Goal: Book appointment/travel/reservation

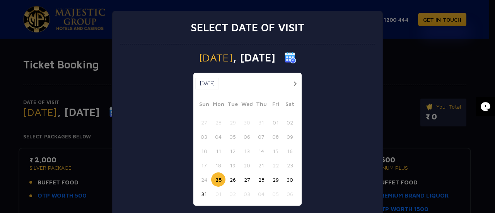
click at [214, 180] on button "25" at bounding box center [218, 179] width 14 height 14
click at [216, 177] on button "25" at bounding box center [218, 179] width 14 height 14
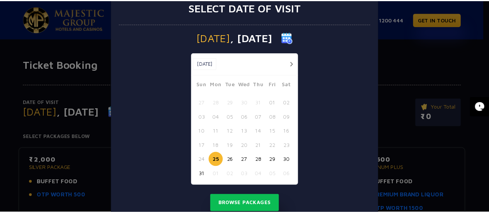
scroll to position [46, 0]
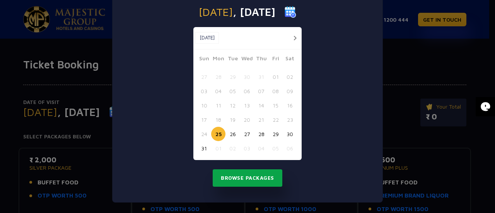
click at [235, 179] on button "Browse Packages" at bounding box center [247, 178] width 70 height 18
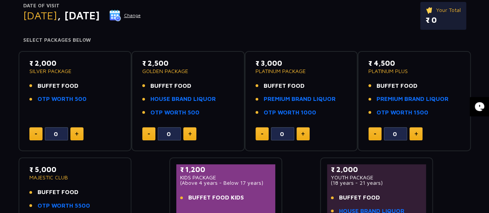
scroll to position [97, 0]
click at [77, 98] on link "OTP WORTH 500" at bounding box center [61, 98] width 49 height 9
click at [79, 134] on button at bounding box center [76, 133] width 13 height 13
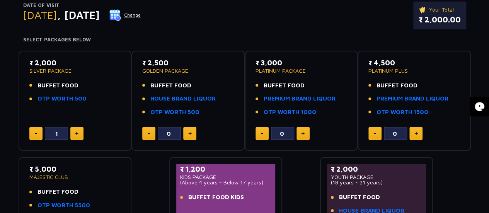
click at [79, 134] on button at bounding box center [76, 133] width 13 height 13
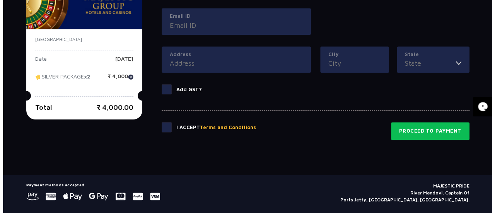
scroll to position [425, 0]
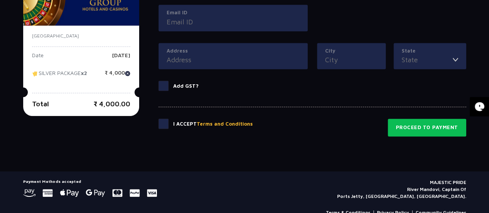
click at [232, 122] on button "Terms and Conditions" at bounding box center [225, 124] width 56 height 8
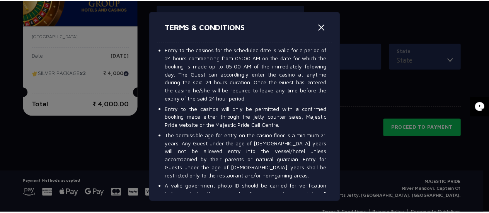
scroll to position [165, 0]
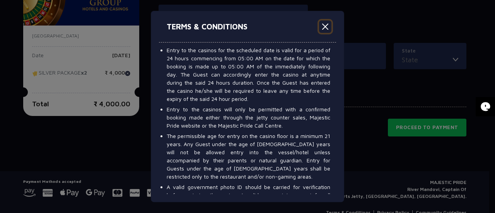
click at [324, 28] on button "Close" at bounding box center [325, 26] width 12 height 12
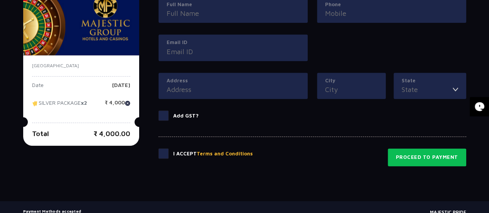
scroll to position [395, 0]
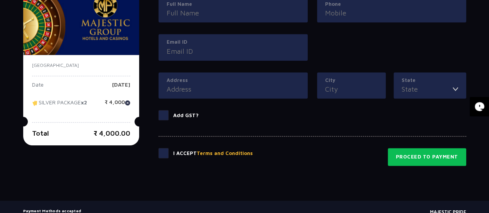
click at [165, 156] on span at bounding box center [163, 153] width 10 height 10
click at [0, 0] on input "checkbox" at bounding box center [0, 0] width 0 height 0
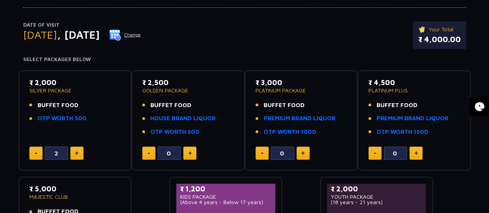
scroll to position [77, 0]
click at [39, 151] on button at bounding box center [35, 153] width 13 height 13
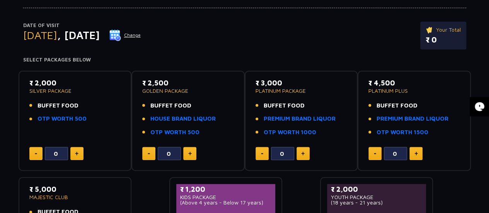
click at [79, 151] on button at bounding box center [76, 153] width 13 height 13
type input "2"
click at [65, 119] on link "OTP WORTH 500" at bounding box center [61, 118] width 49 height 9
